Goal: Transaction & Acquisition: Obtain resource

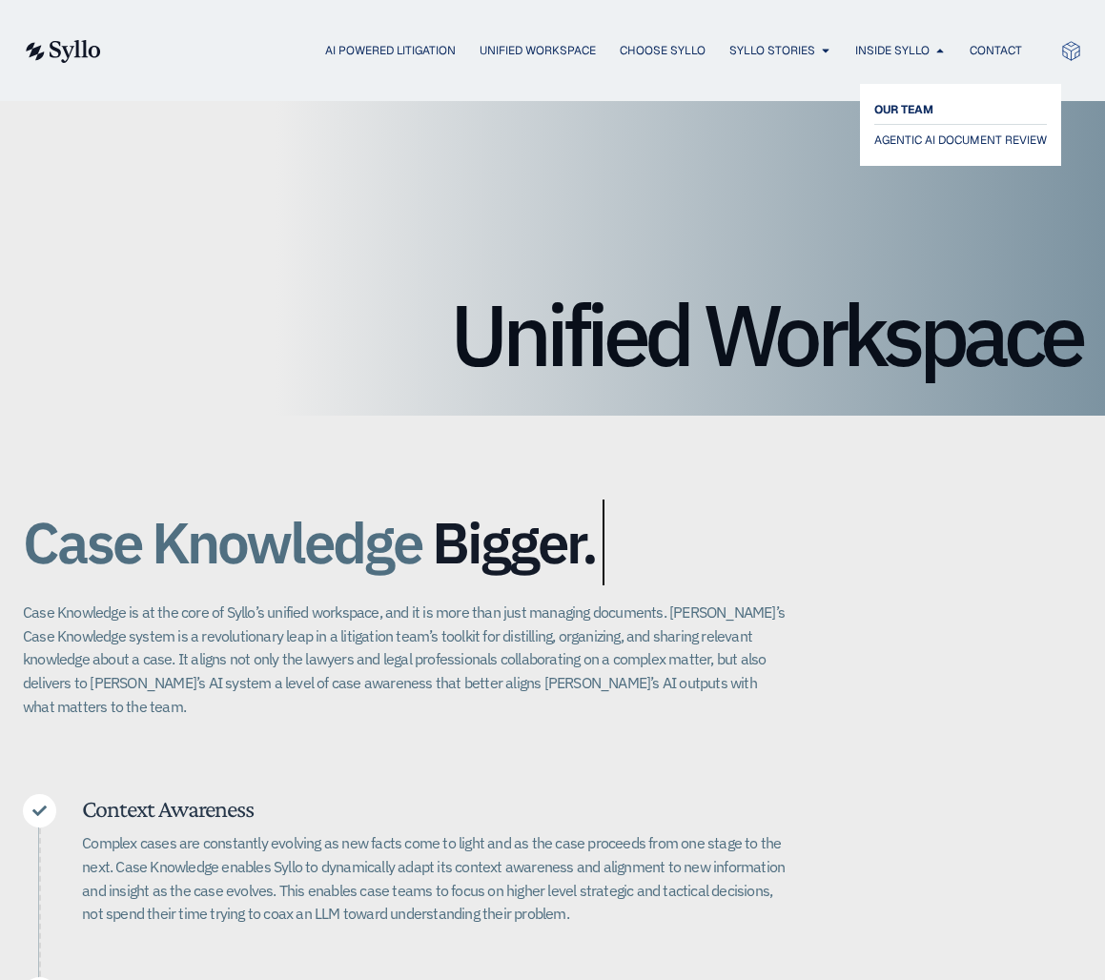
click at [904, 112] on span "OUR TEAM" at bounding box center [903, 109] width 59 height 23
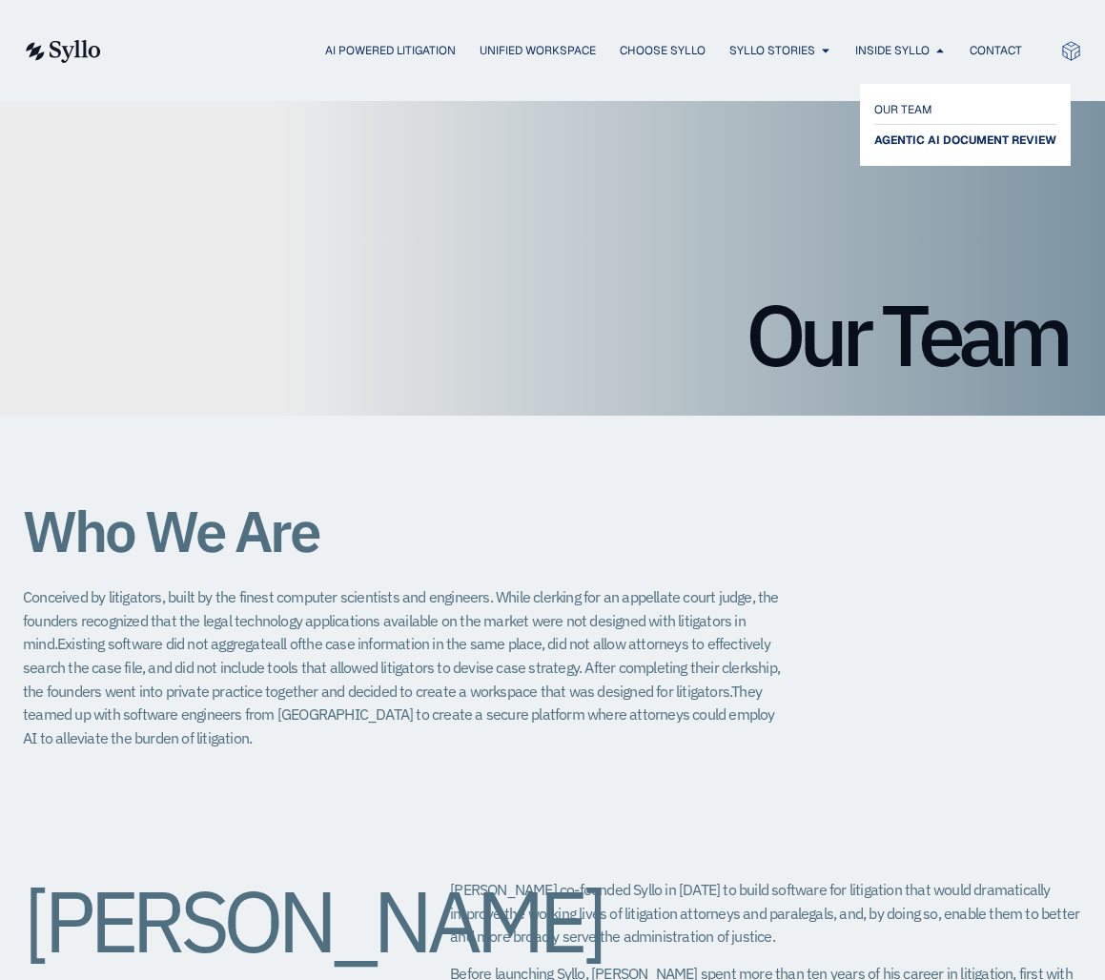
click at [922, 141] on span "AGENTIC AI DOCUMENT REVIEW" at bounding box center [965, 140] width 182 height 23
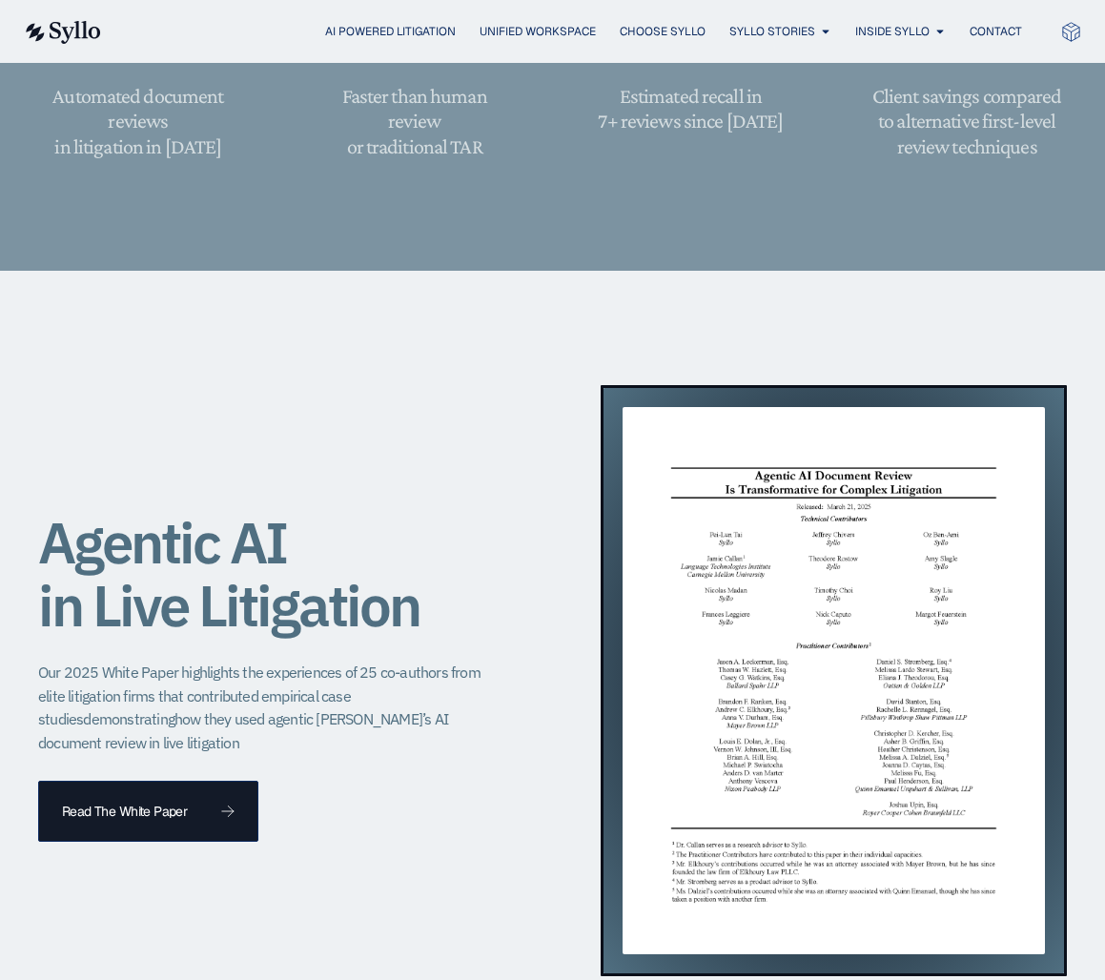
scroll to position [1799, 0]
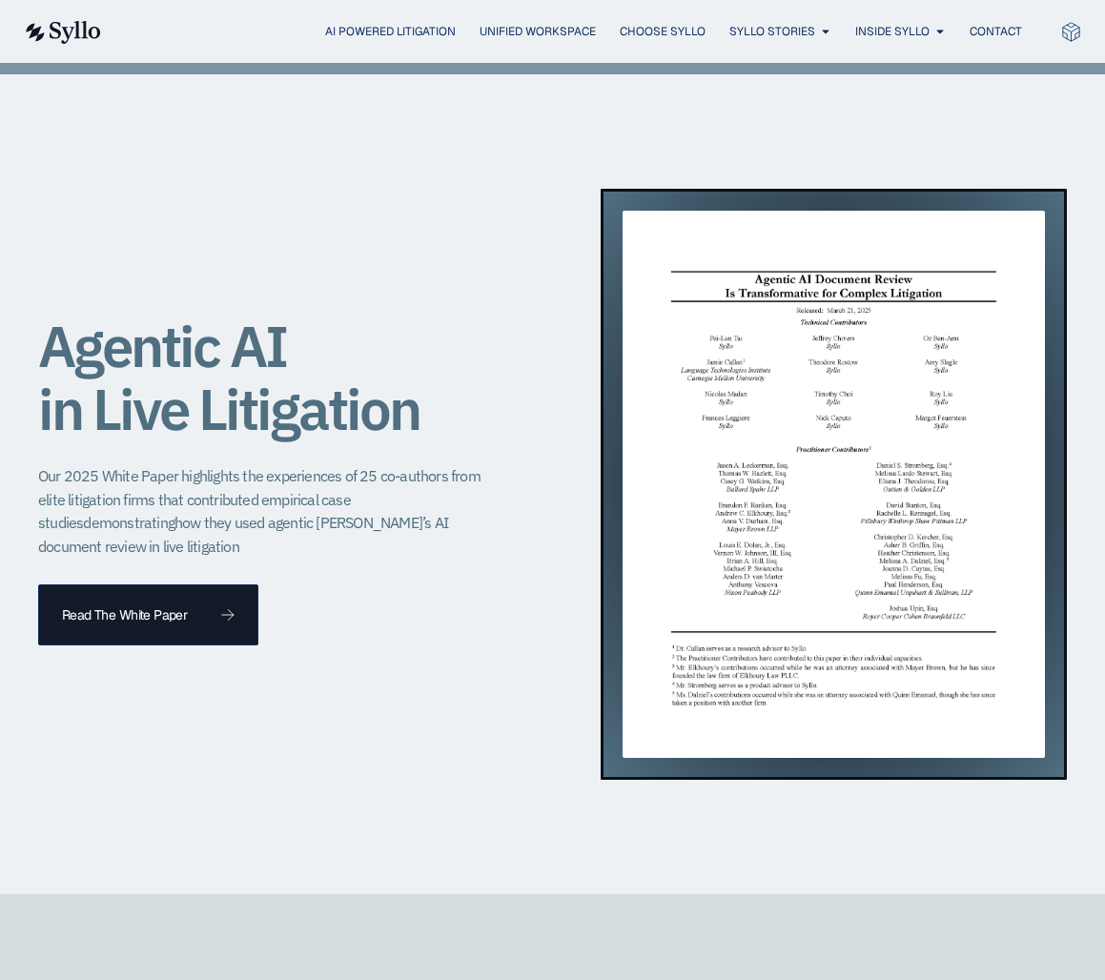
click at [807, 375] on img at bounding box center [833, 484] width 423 height 547
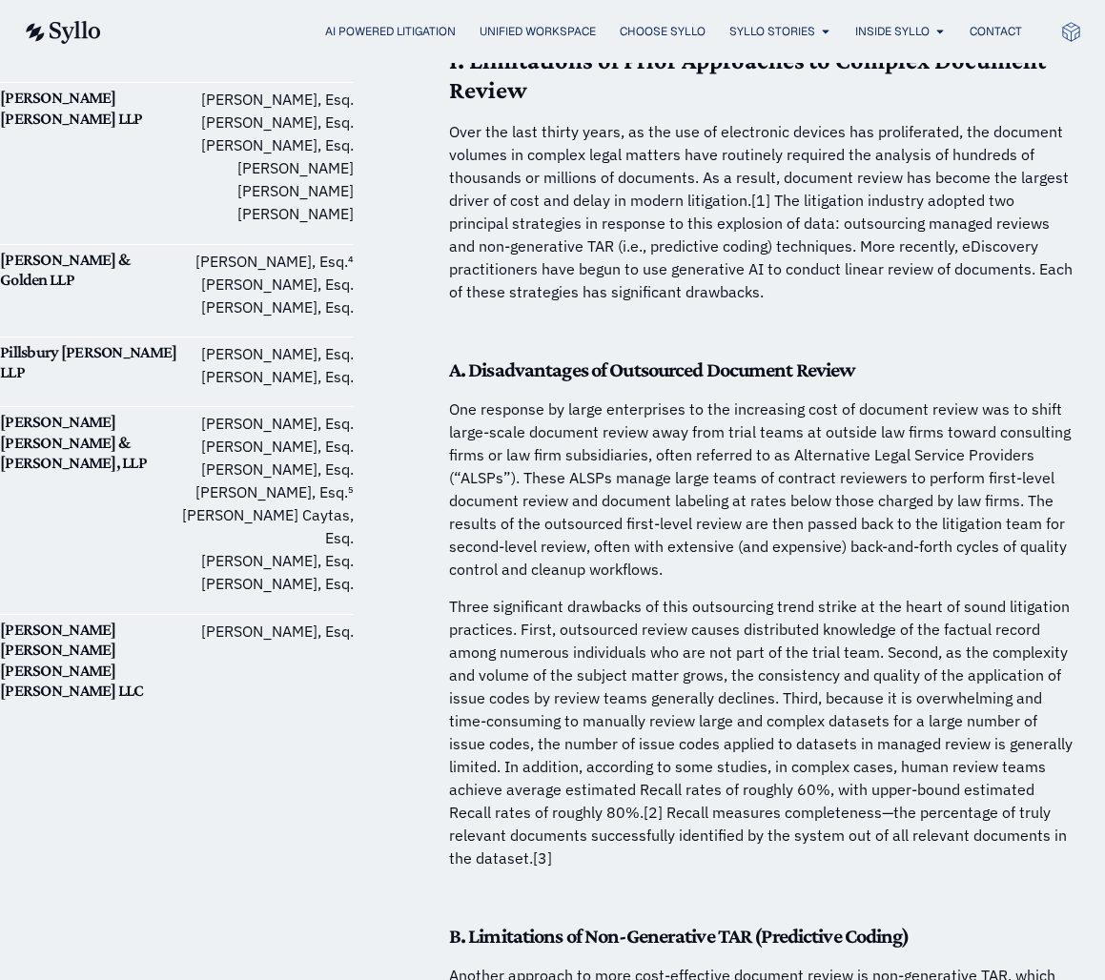
scroll to position [1489, 0]
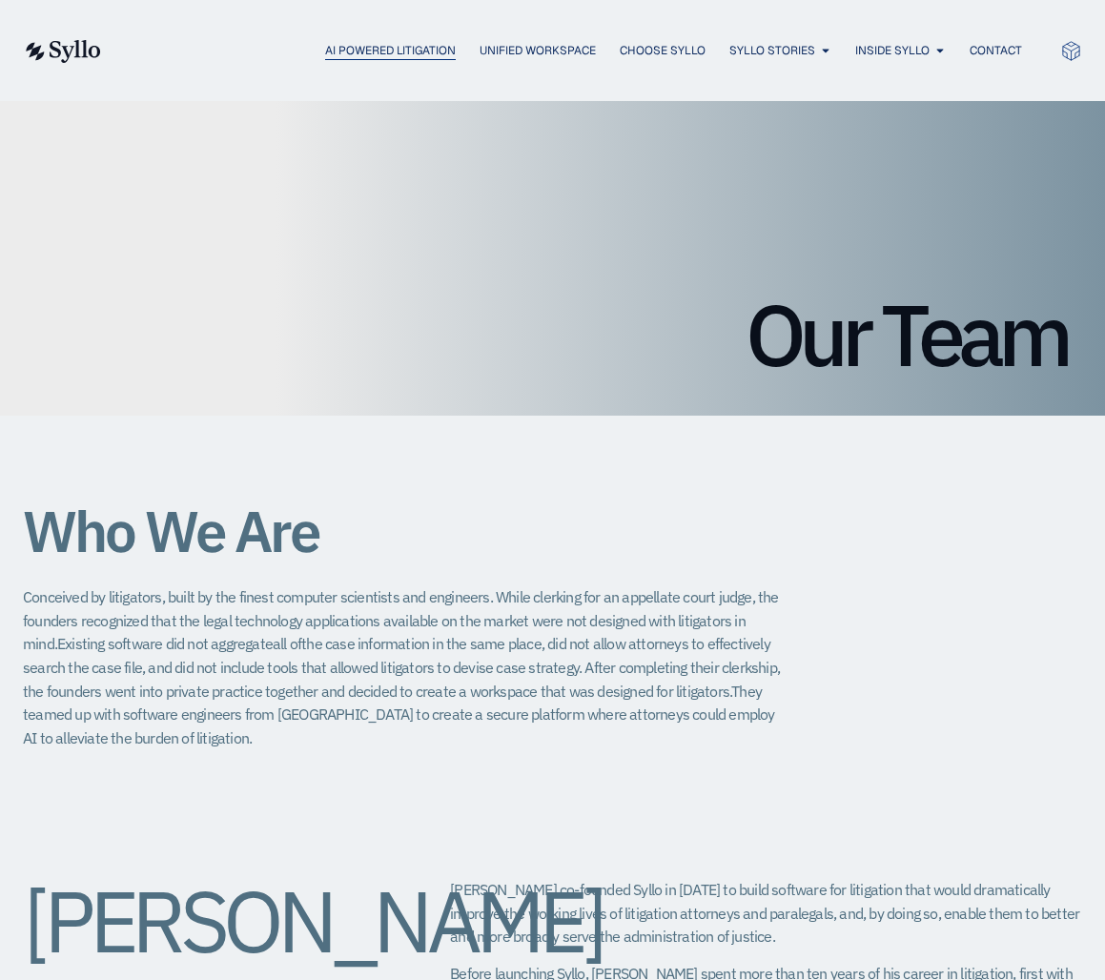
click at [431, 55] on span "AI Powered Litigation" at bounding box center [390, 50] width 131 height 17
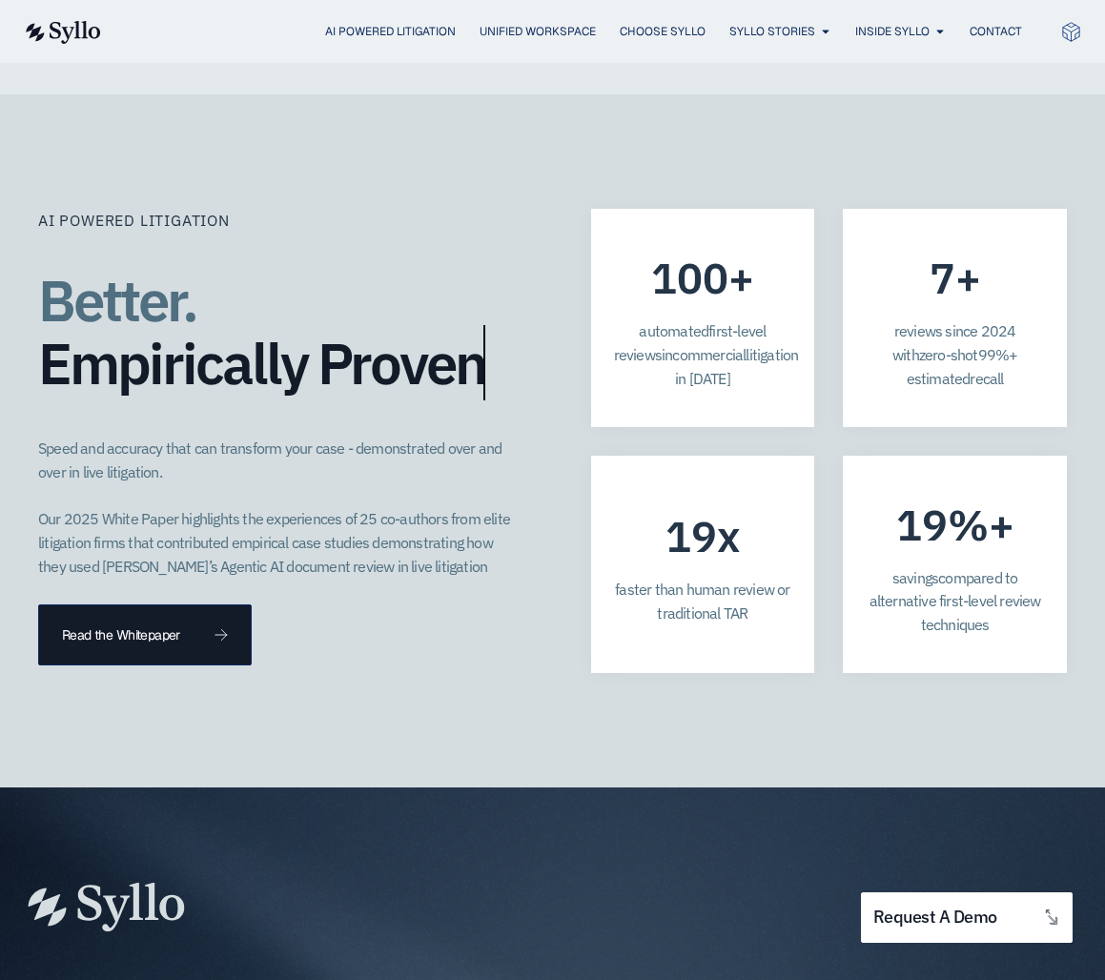
scroll to position [5925, 0]
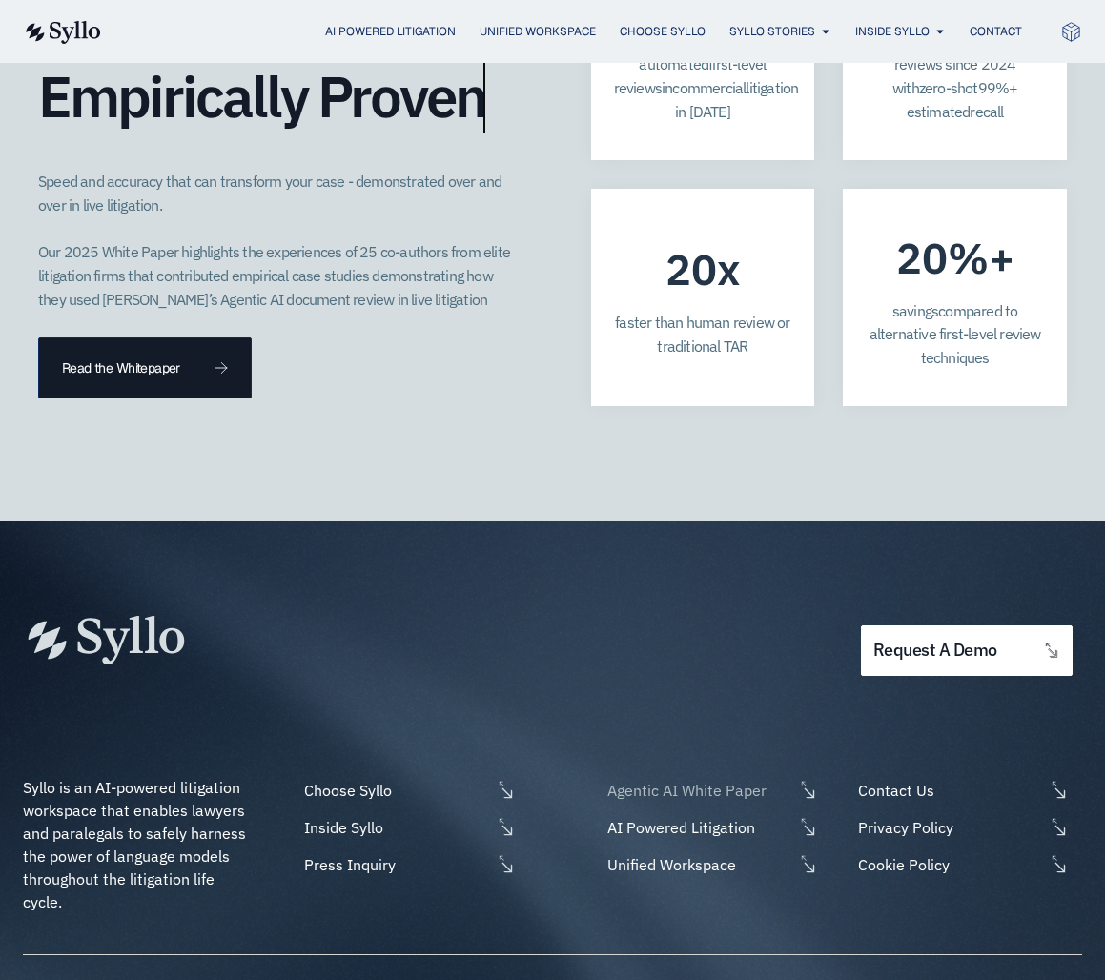
click at [676, 779] on span "Agentic AI White Paper" at bounding box center [697, 790] width 191 height 23
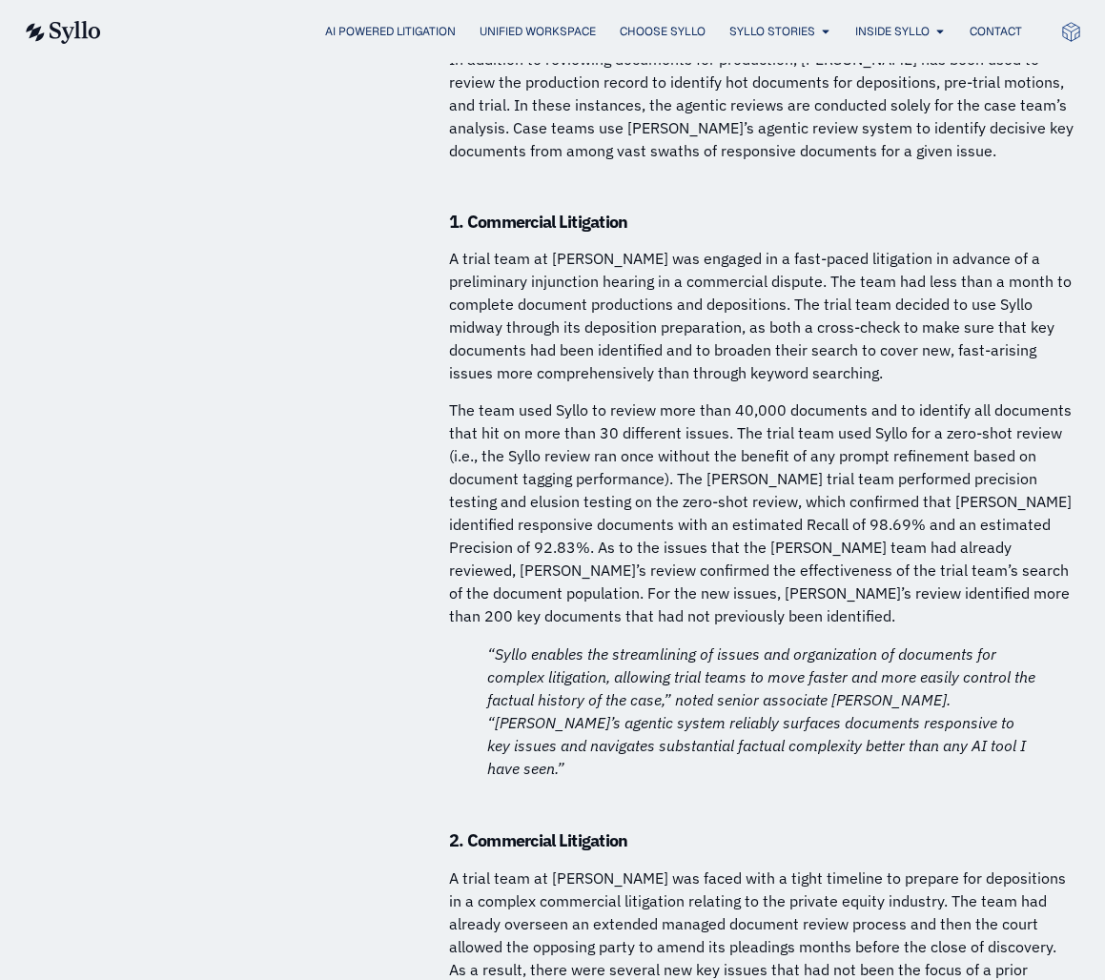
scroll to position [10753, 0]
